Goal: Book appointment/travel/reservation

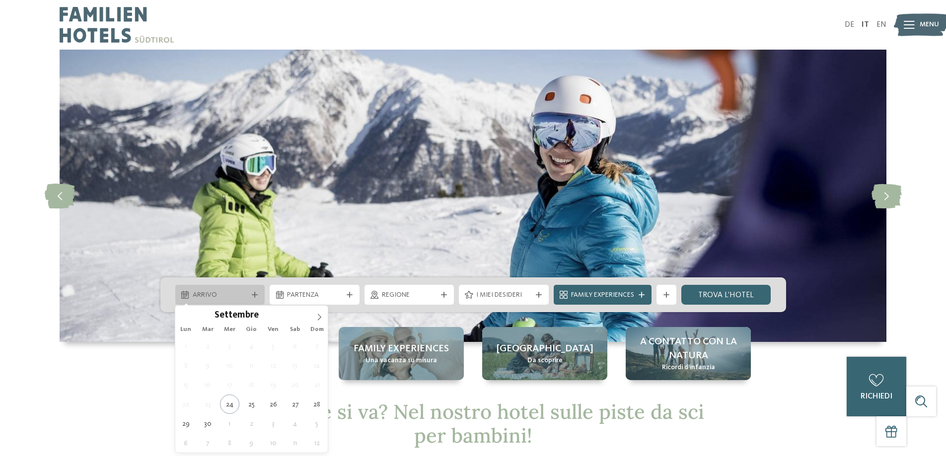
click at [251, 293] on div at bounding box center [255, 295] width 10 height 6
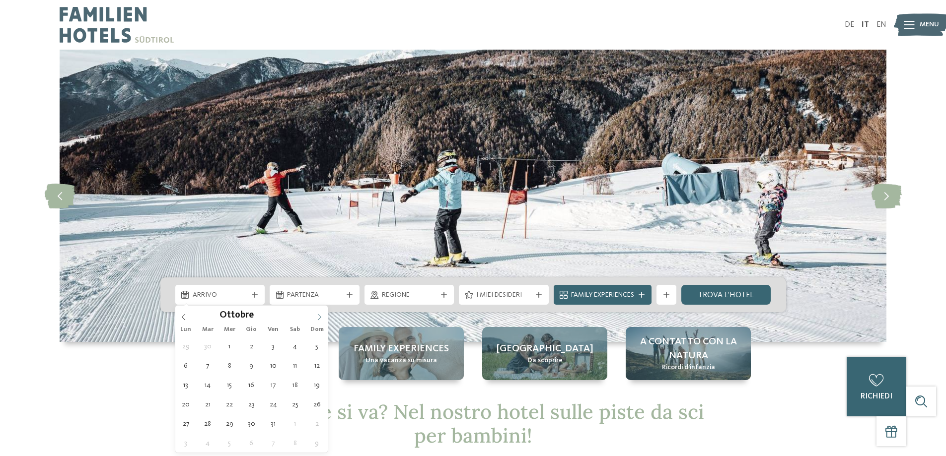
click at [318, 315] on icon at bounding box center [319, 317] width 7 height 7
type input "****"
click at [318, 315] on icon at bounding box center [319, 317] width 7 height 7
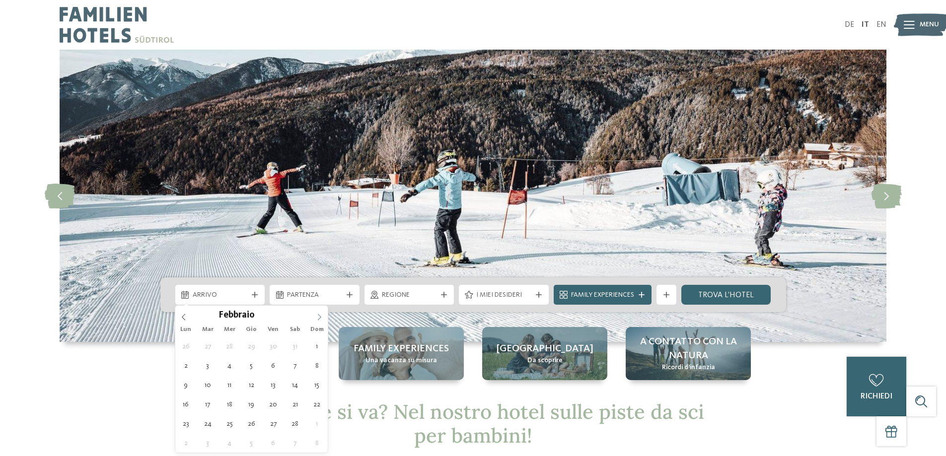
click at [318, 315] on icon at bounding box center [319, 317] width 7 height 7
type div "[DATE]"
type input "****"
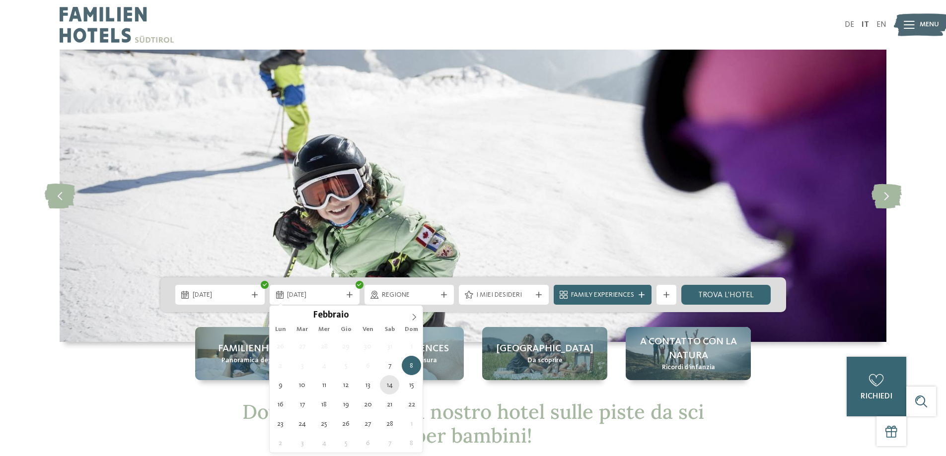
type div "[DATE]"
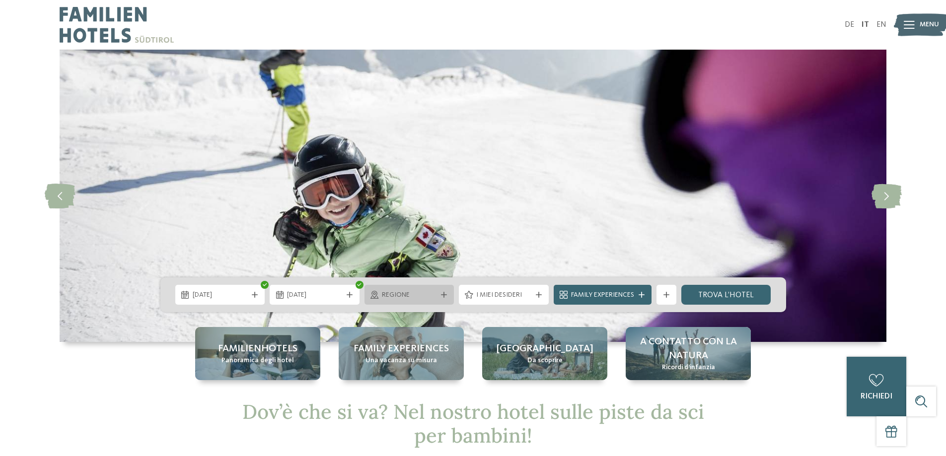
click at [407, 295] on span "Regione" at bounding box center [409, 295] width 55 height 10
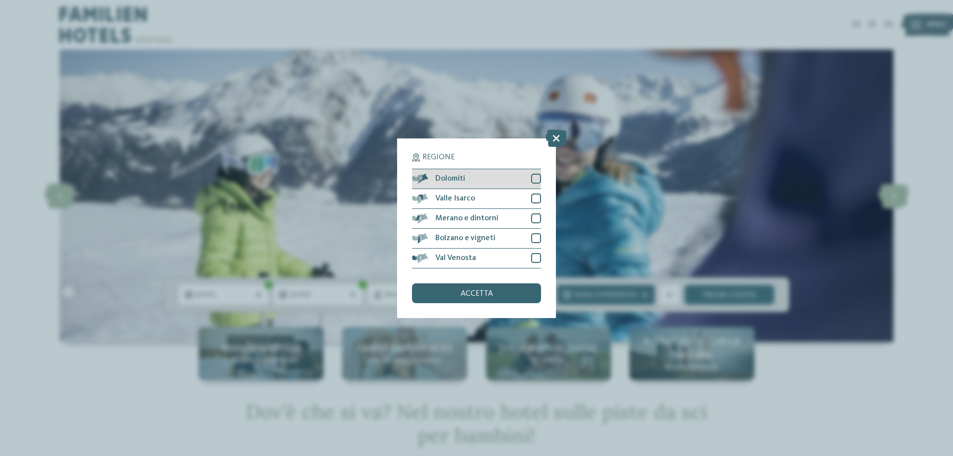
click at [535, 179] on div at bounding box center [536, 179] width 10 height 10
click at [475, 299] on div "accetta" at bounding box center [476, 293] width 129 height 20
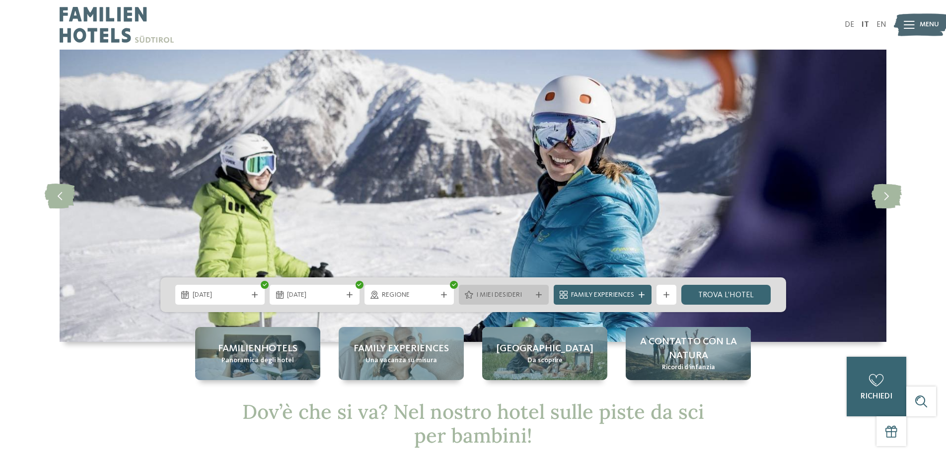
click at [498, 293] on span "I miei desideri" at bounding box center [503, 295] width 55 height 10
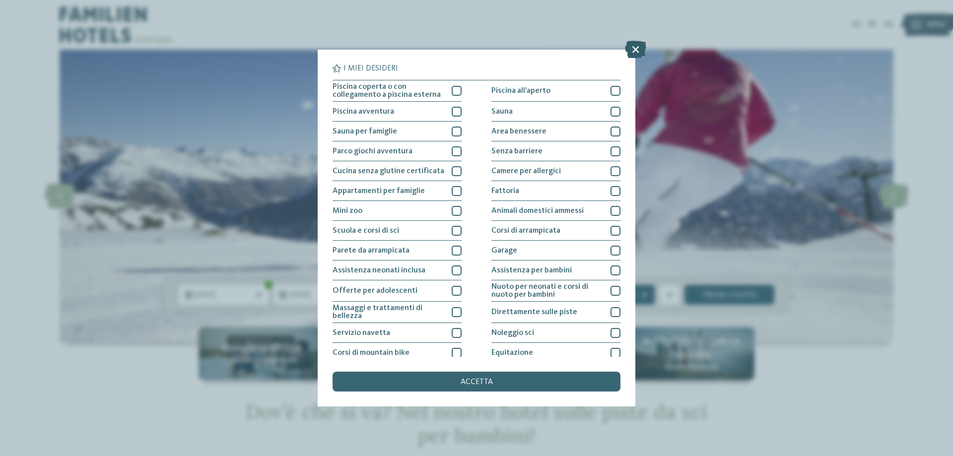
click at [634, 45] on icon at bounding box center [635, 49] width 21 height 17
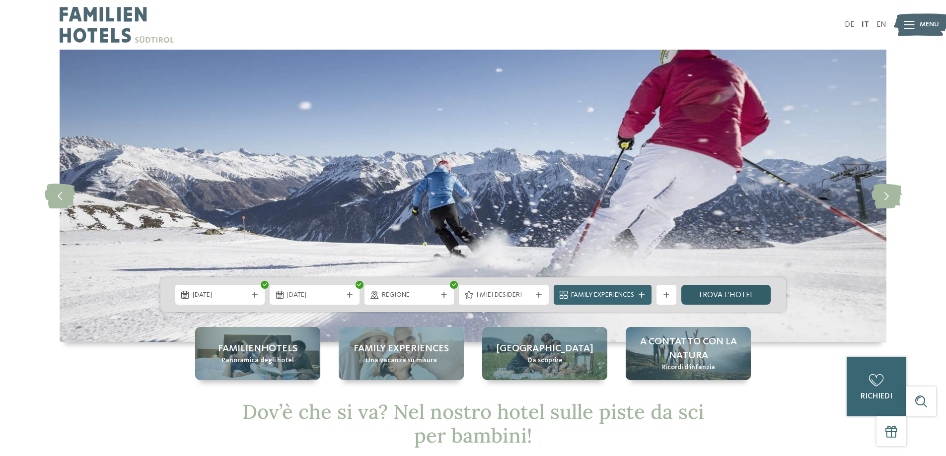
click at [707, 295] on link "trova l’hotel" at bounding box center [726, 295] width 90 height 20
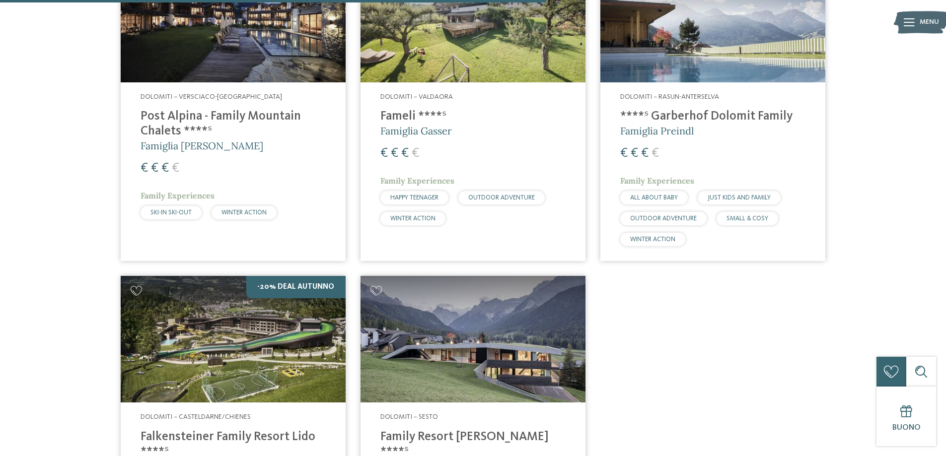
scroll to position [673, 0]
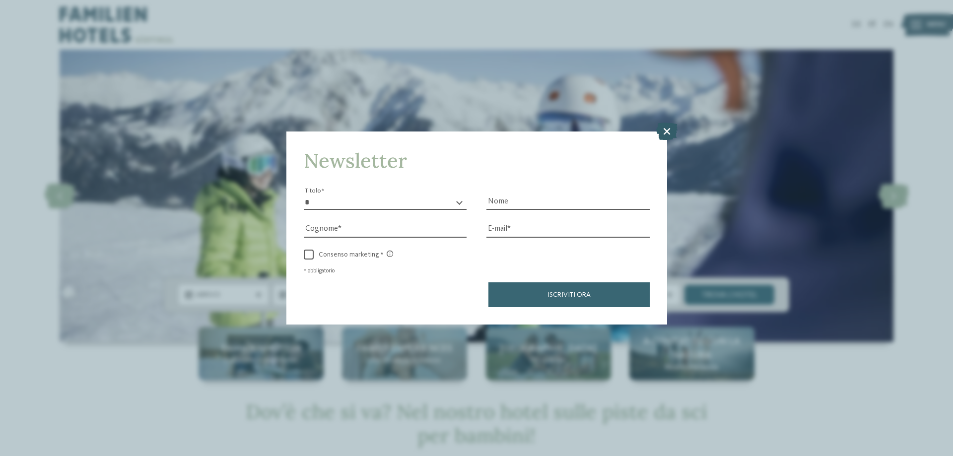
click at [666, 134] on icon at bounding box center [666, 131] width 21 height 17
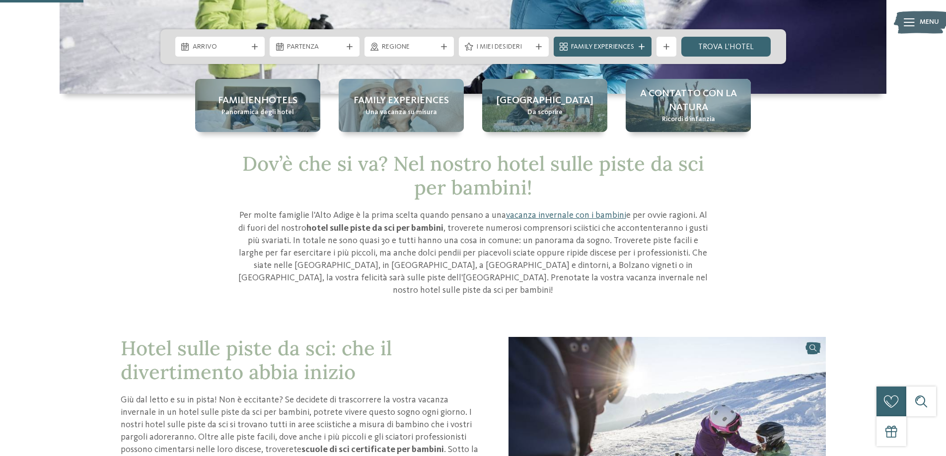
scroll to position [99, 0]
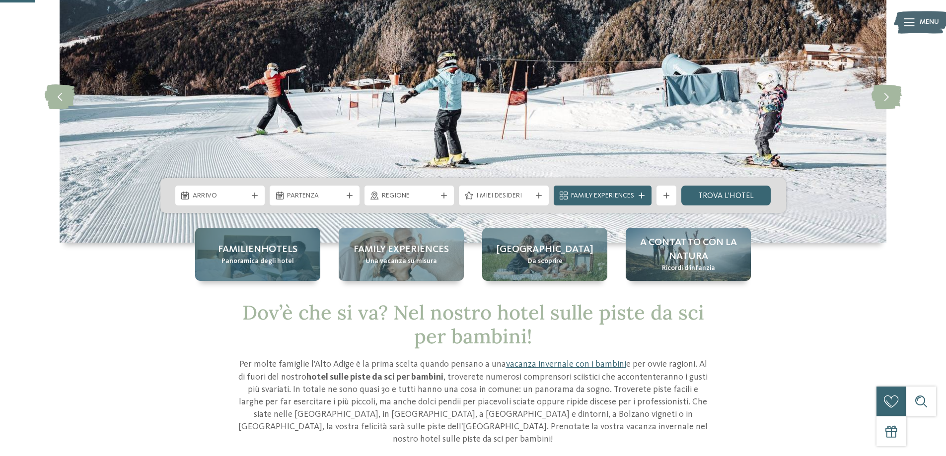
click at [254, 246] on span "Familienhotels" at bounding box center [257, 250] width 79 height 14
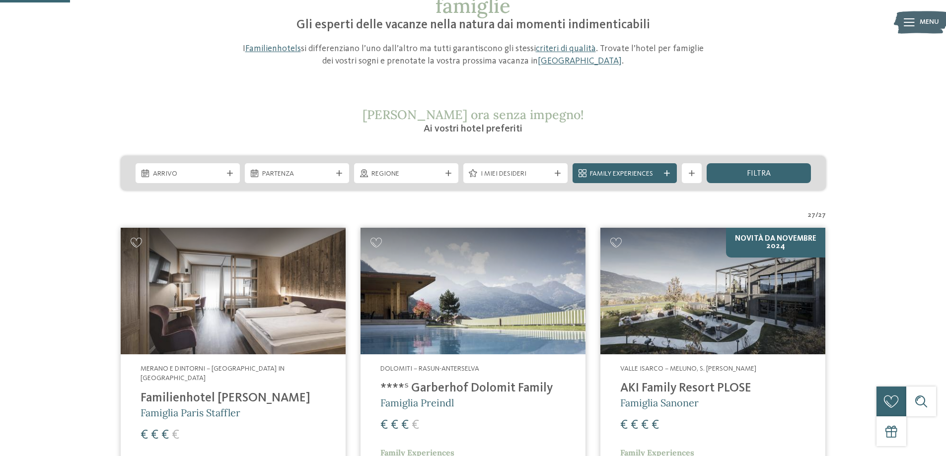
scroll to position [248, 0]
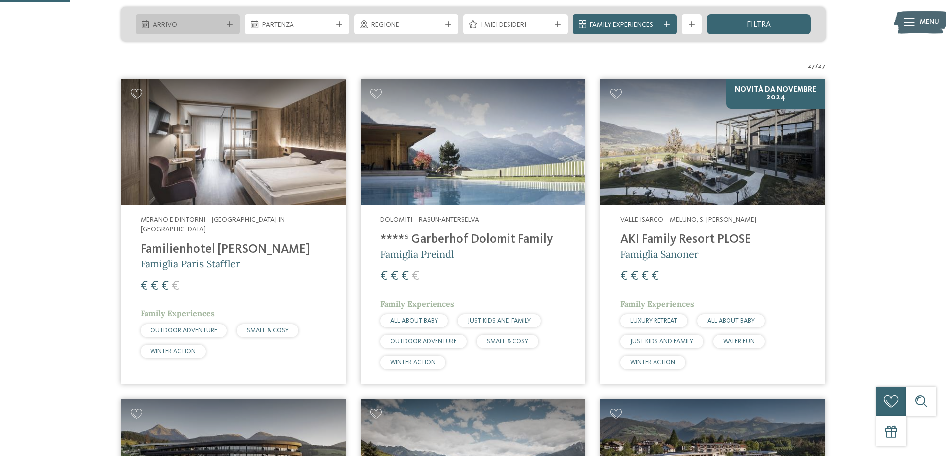
click at [189, 30] on span "Arrivo" at bounding box center [188, 25] width 70 height 10
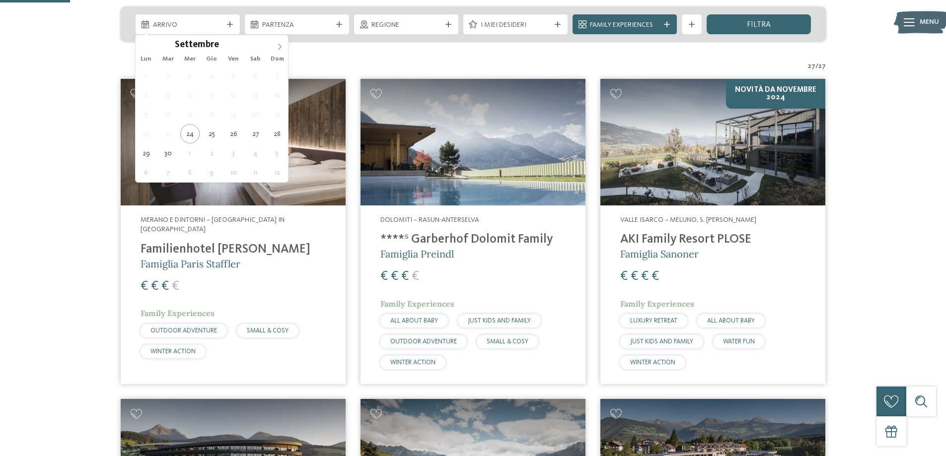
click at [282, 45] on icon at bounding box center [279, 46] width 7 height 7
type input "****"
click at [282, 45] on icon at bounding box center [279, 46] width 7 height 7
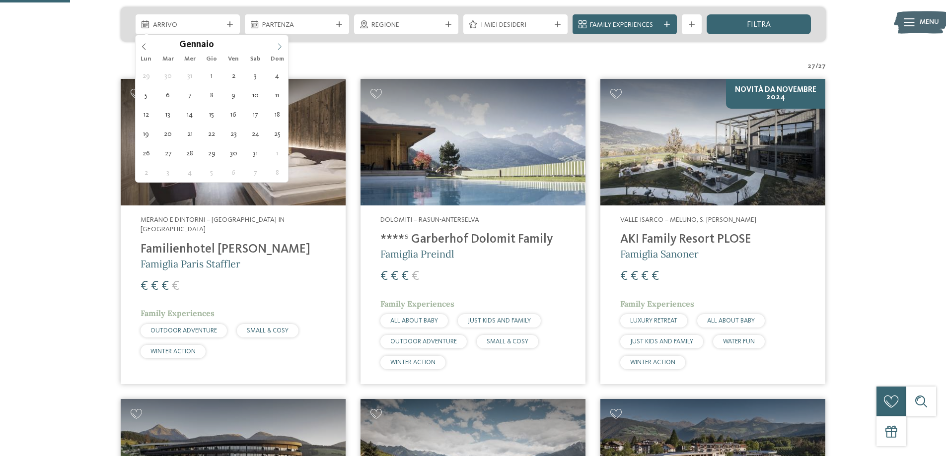
click at [282, 45] on icon at bounding box center [279, 46] width 7 height 7
type div "[DATE]"
type input "****"
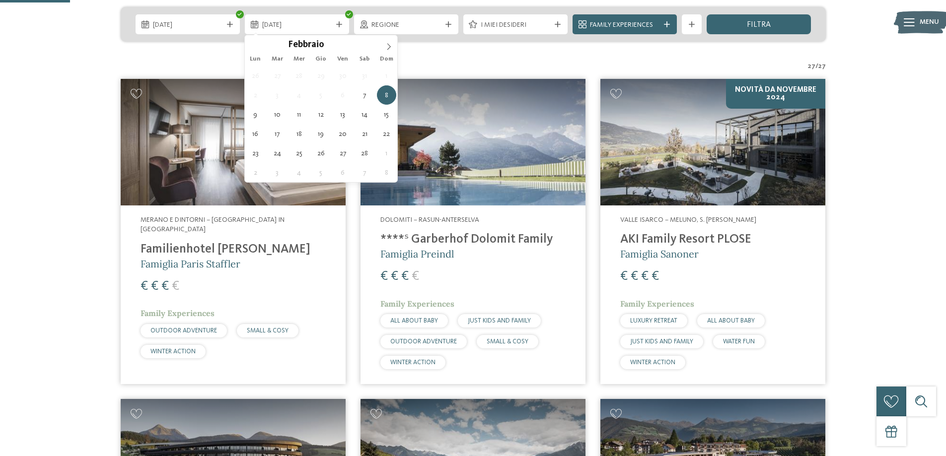
type div "[DATE]"
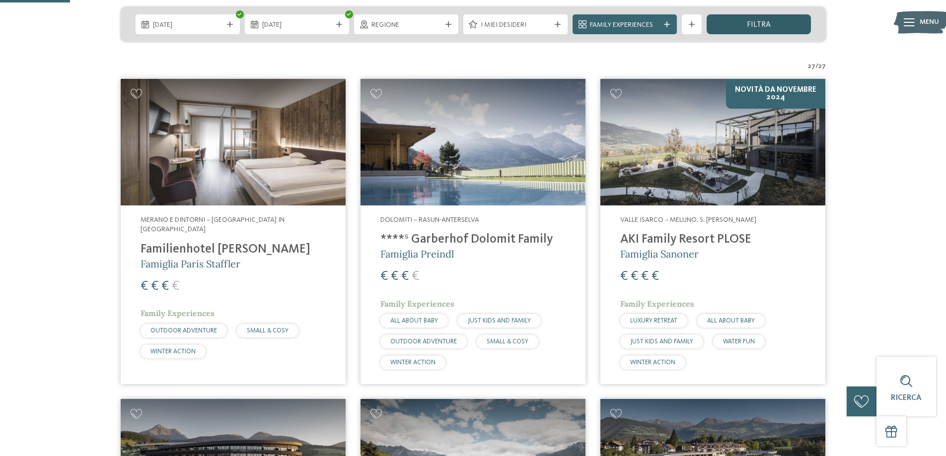
click at [750, 25] on span "filtra" at bounding box center [759, 25] width 24 height 8
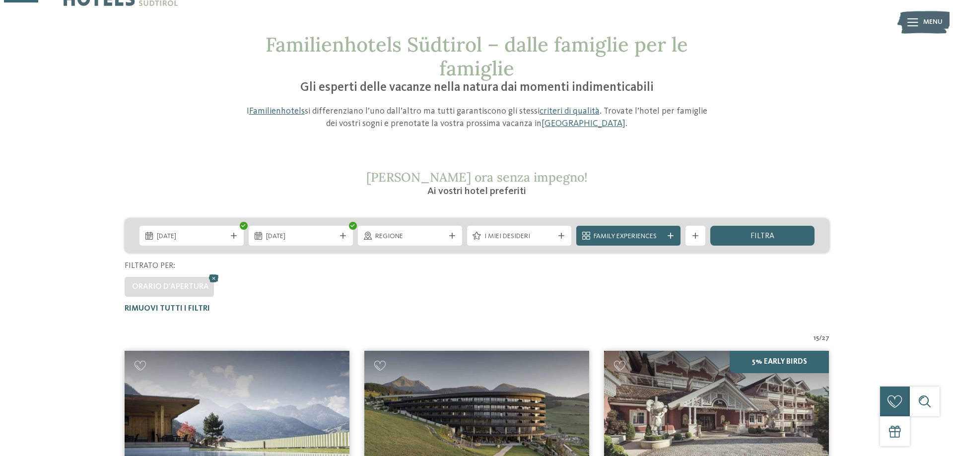
scroll to position [0, 0]
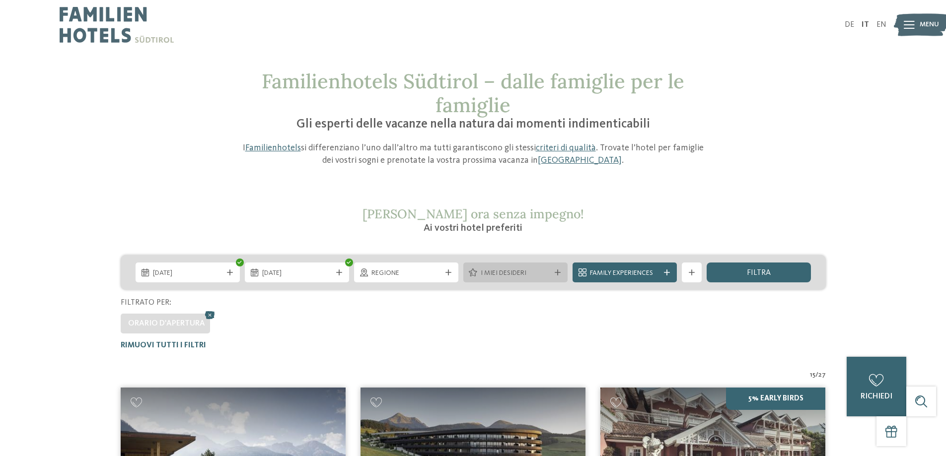
click at [487, 276] on span "I miei desideri" at bounding box center [516, 274] width 70 height 10
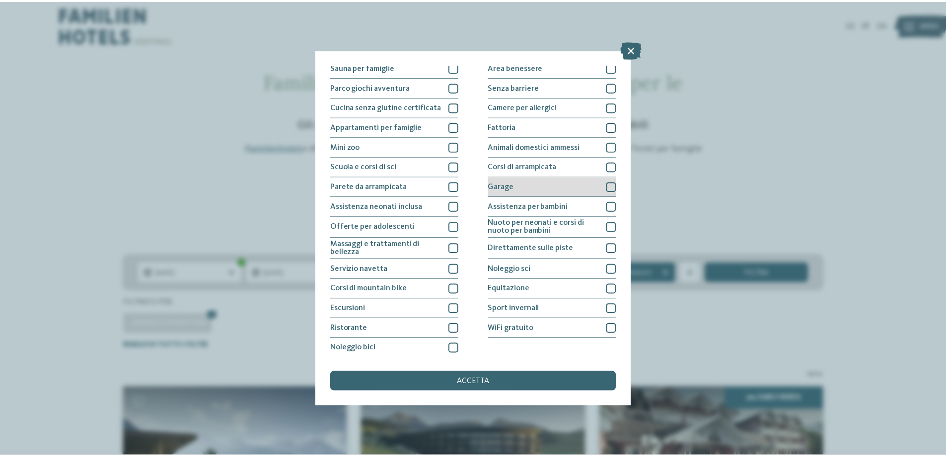
scroll to position [66, 0]
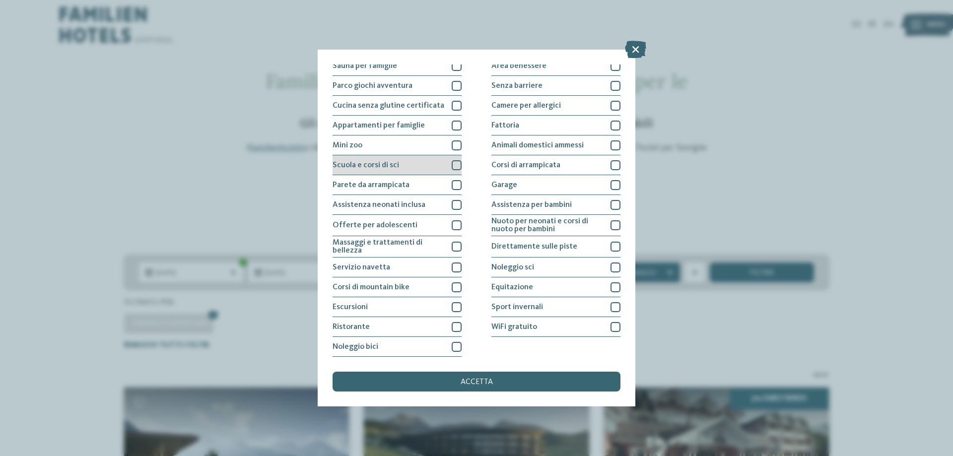
click at [452, 165] on div at bounding box center [457, 165] width 10 height 10
click at [466, 374] on div "accetta" at bounding box center [477, 382] width 288 height 20
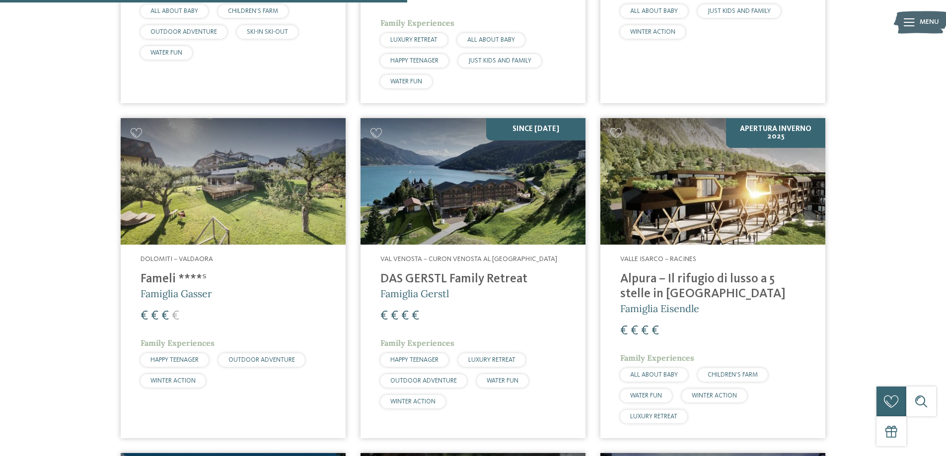
scroll to position [971, 0]
